Goal: Obtain resource: Obtain resource

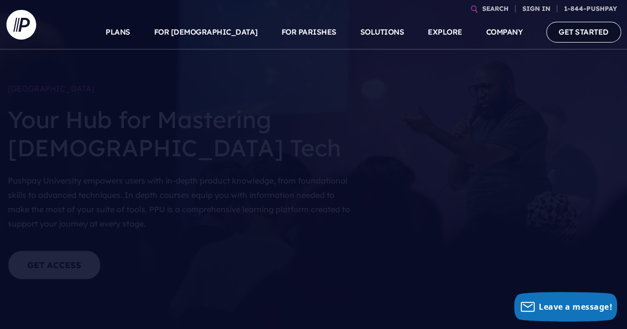
click at [573, 32] on link "GET STARTED" at bounding box center [583, 32] width 75 height 20
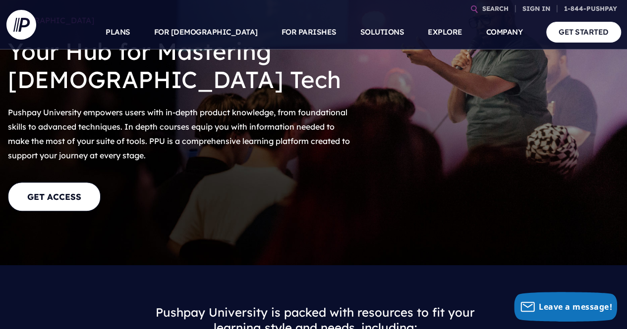
scroll to position [69, 0]
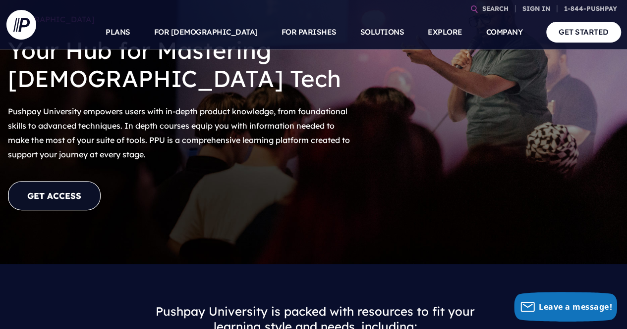
click at [40, 204] on link "GET ACCESS" at bounding box center [54, 195] width 93 height 29
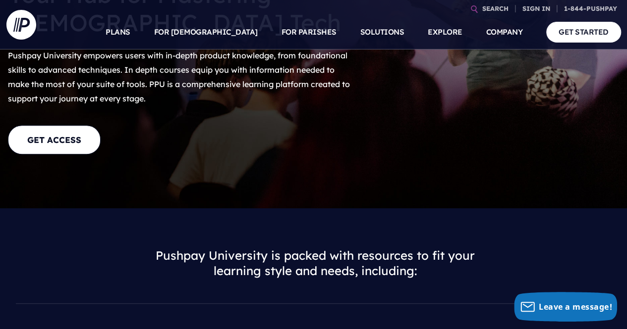
scroll to position [0, 0]
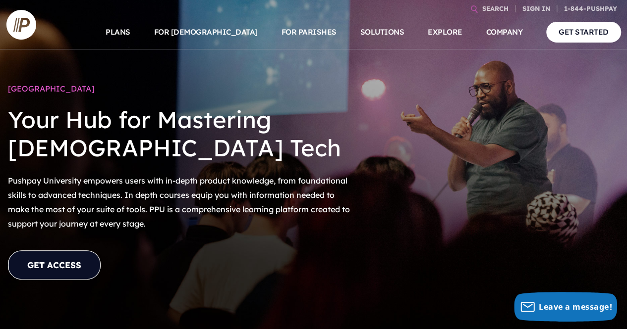
click at [46, 257] on link "GET ACCESS" at bounding box center [54, 265] width 93 height 29
